Goal: Check status: Check status

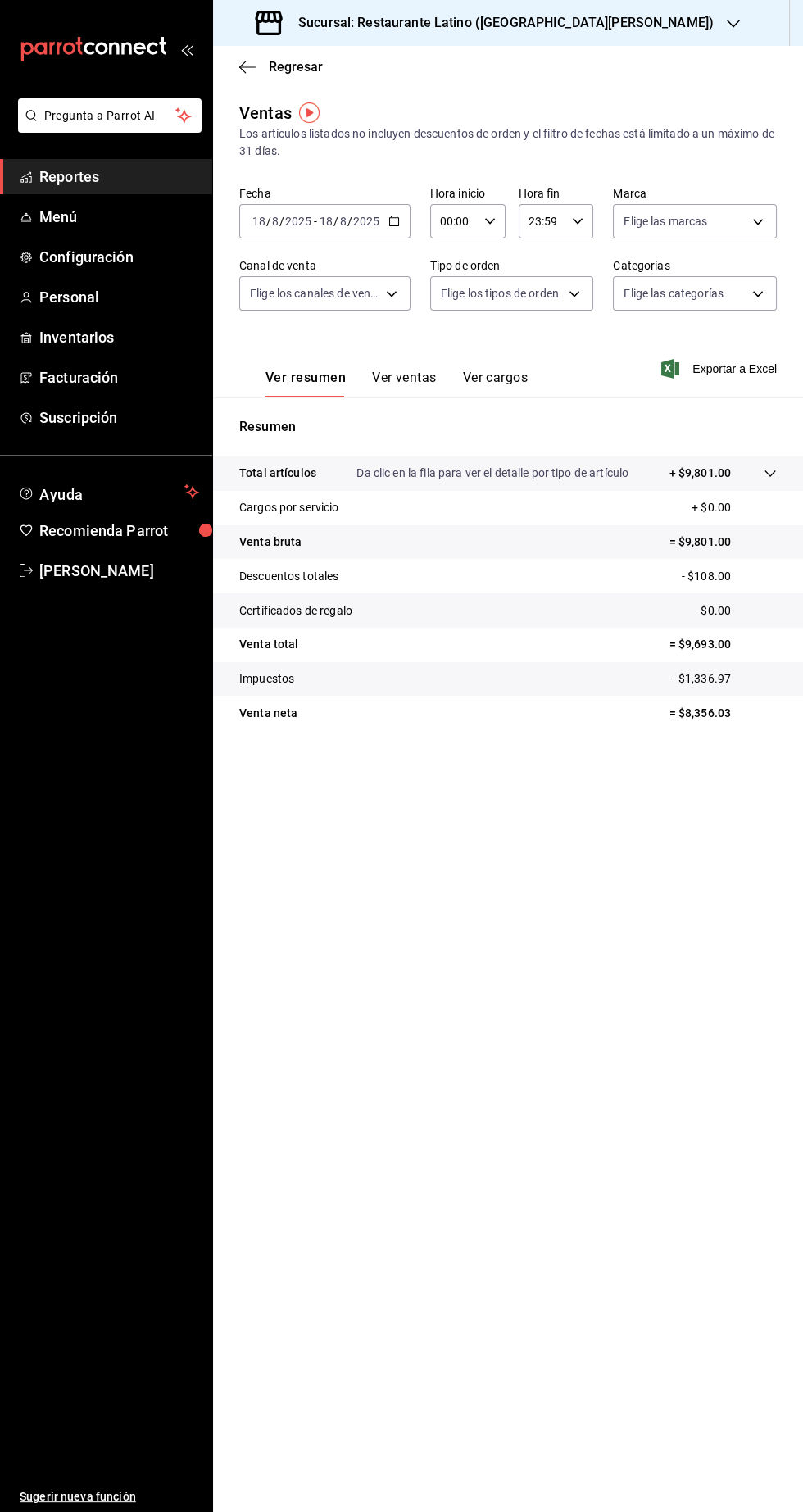
click at [144, 168] on span "Reportes" at bounding box center [120, 176] width 160 height 22
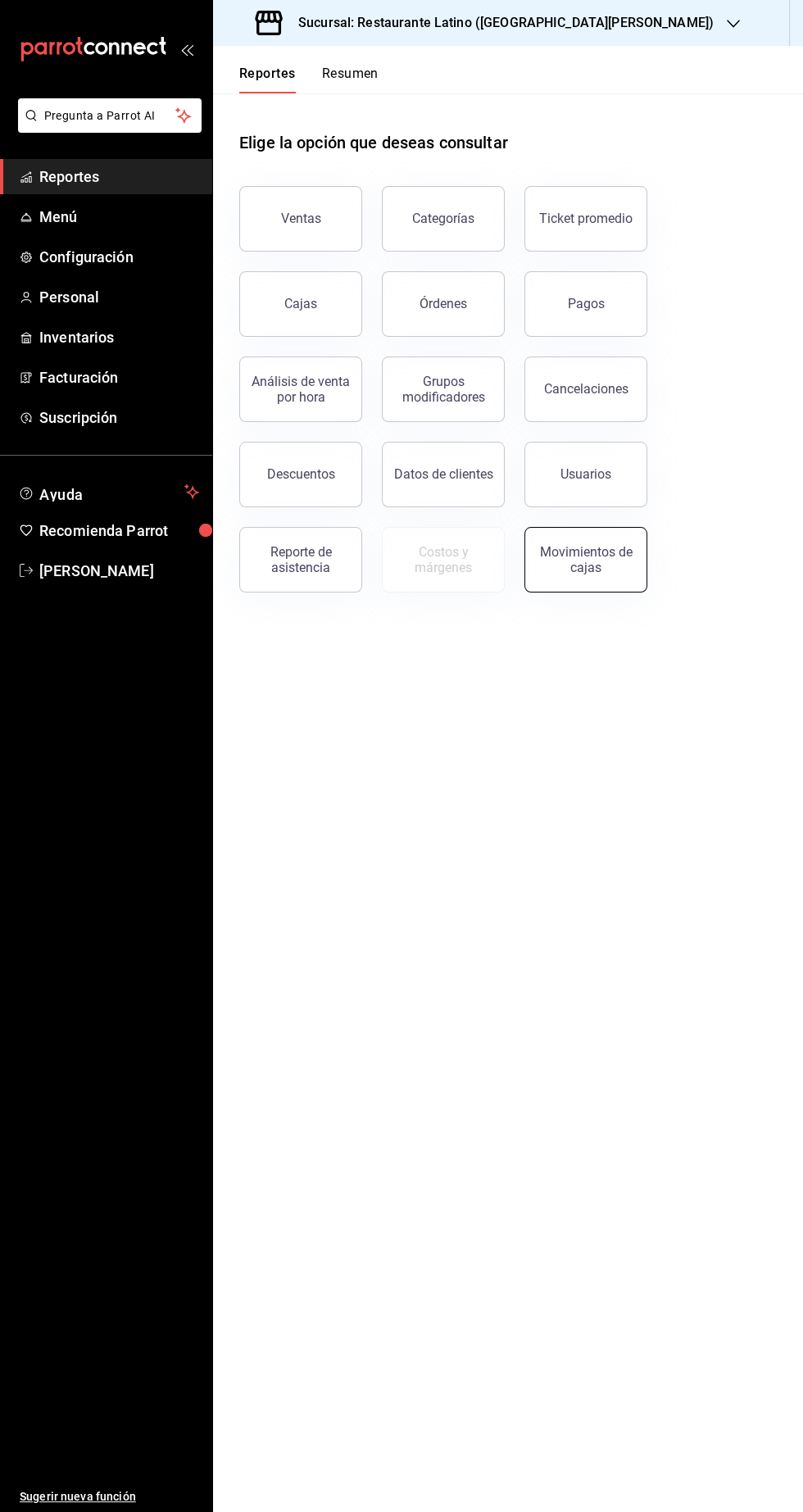
click at [596, 561] on div "Movimientos de cajas" at bounding box center [585, 560] width 101 height 31
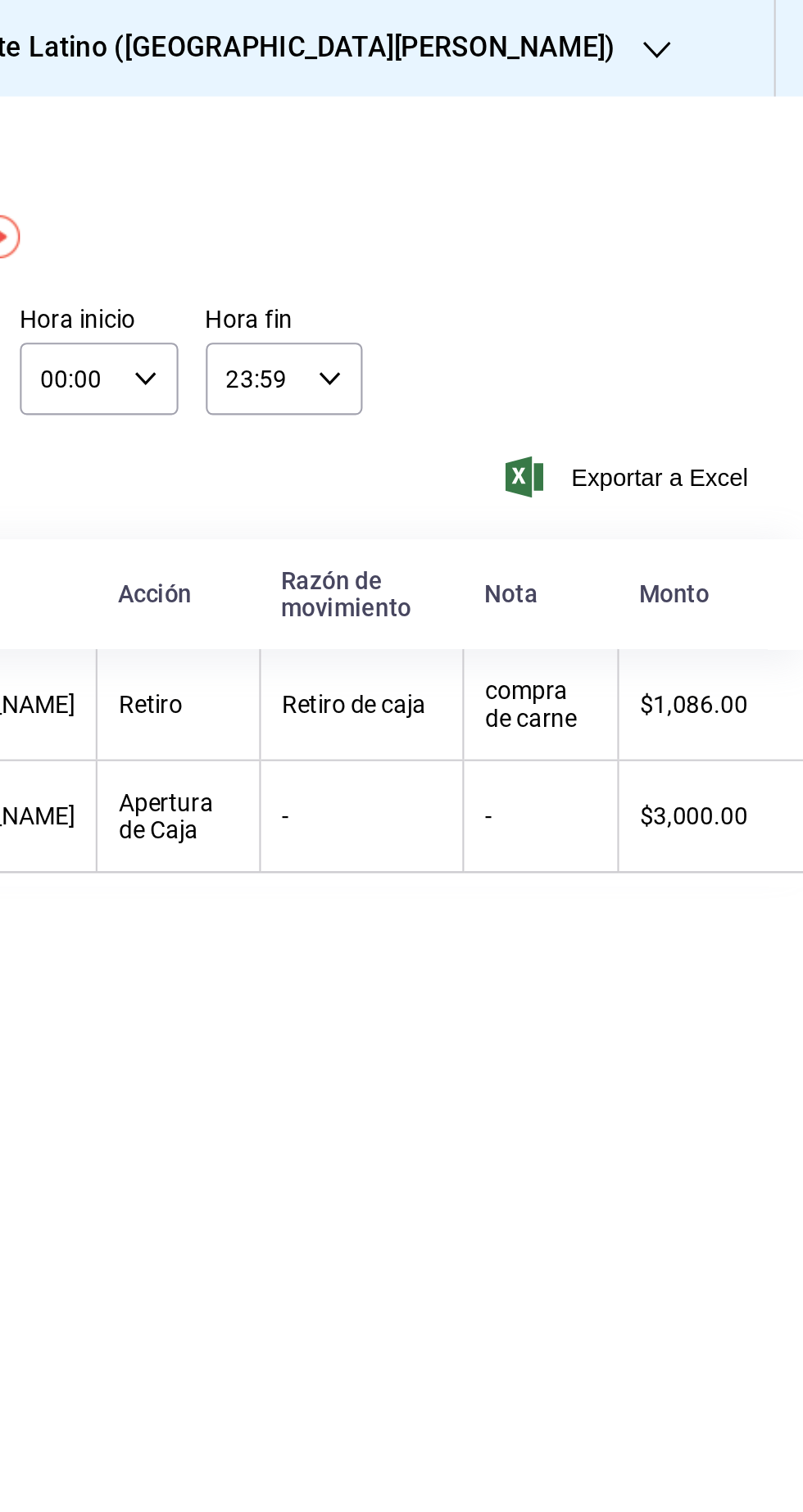
click at [492, 362] on th "Retiro" at bounding box center [506, 336] width 77 height 54
